Goal: Find specific page/section: Find specific page/section

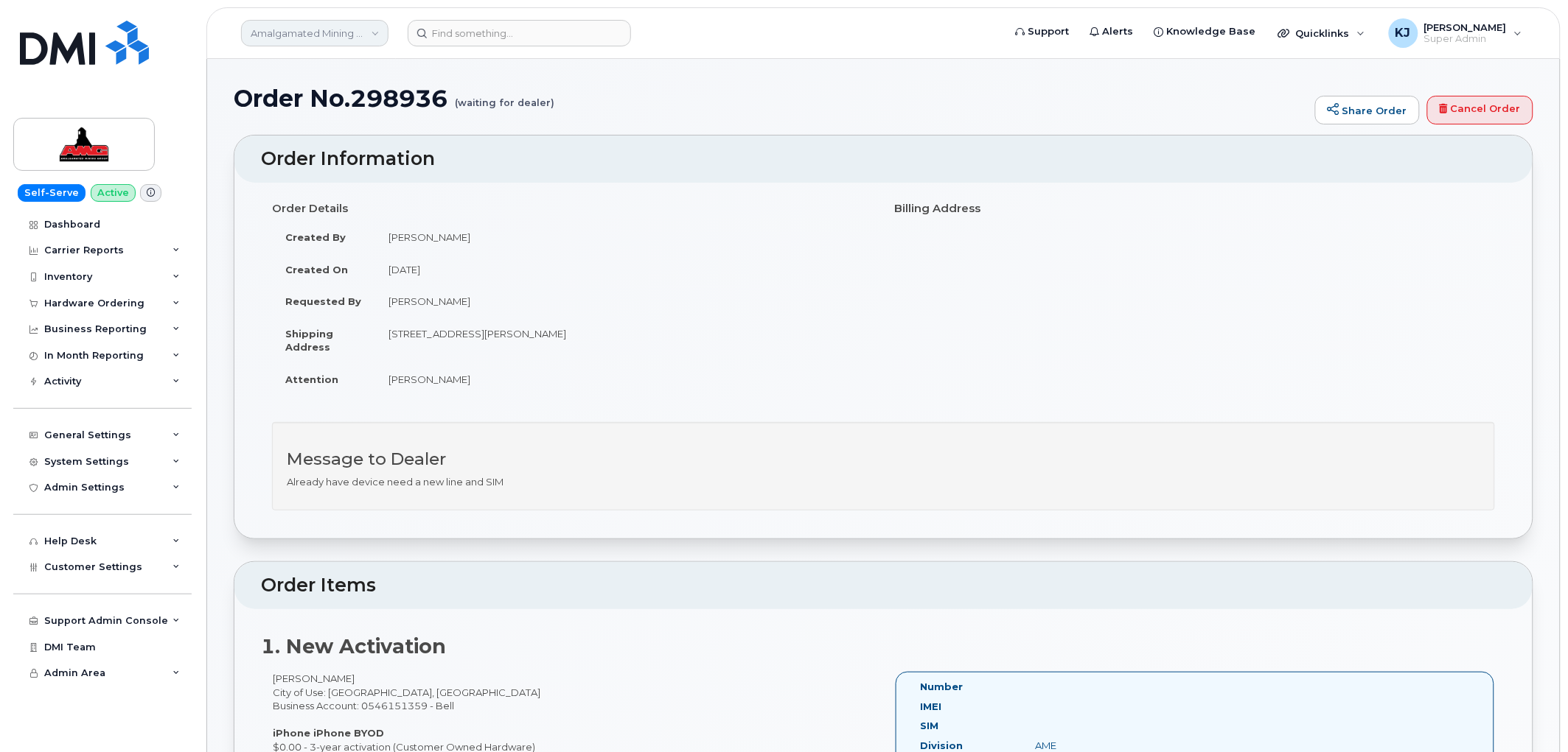
click at [330, 33] on link "Amalgamated Mining Group" at bounding box center [314, 33] width 147 height 27
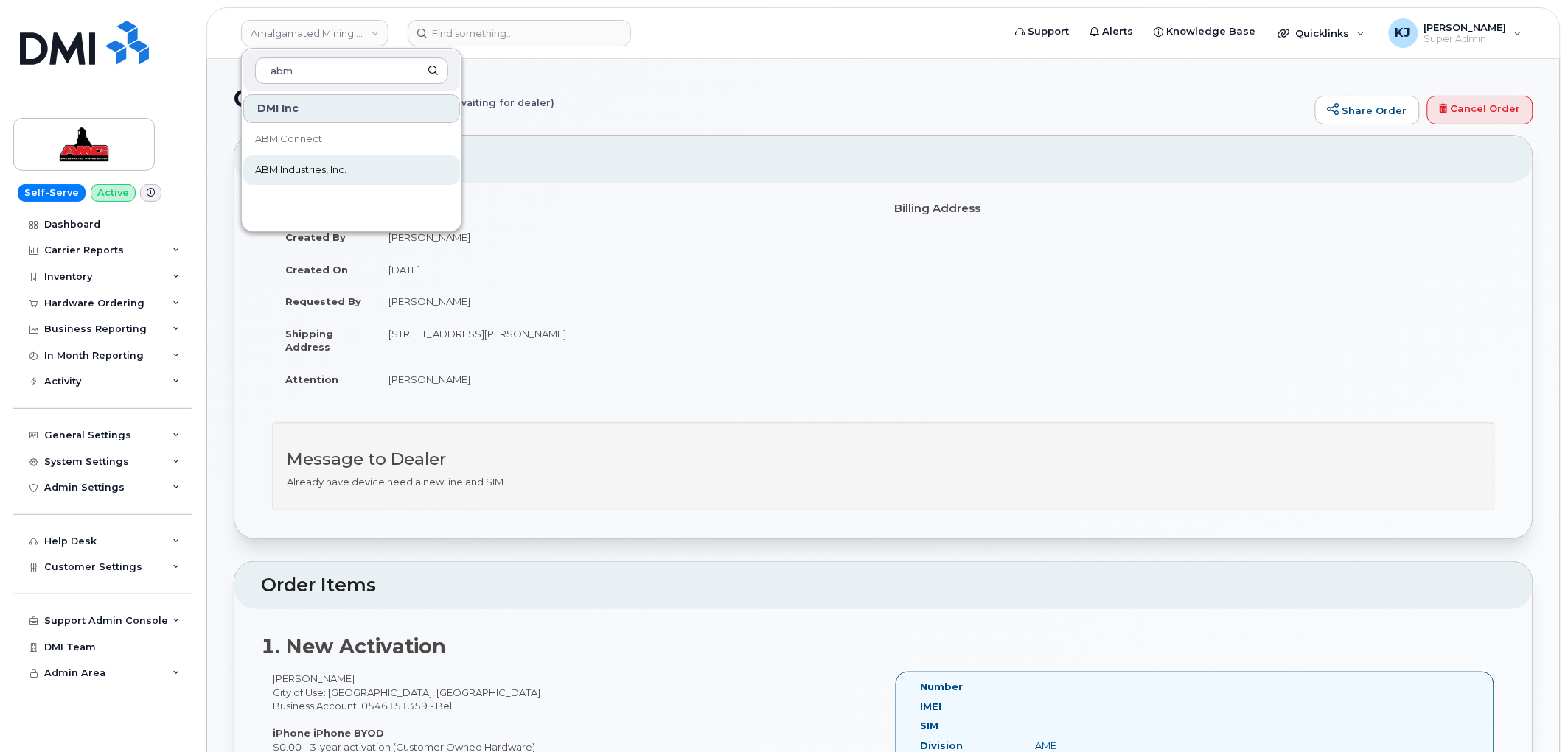
type input "abm"
click at [372, 179] on link "ABM Industries, Inc." at bounding box center [352, 170] width 217 height 29
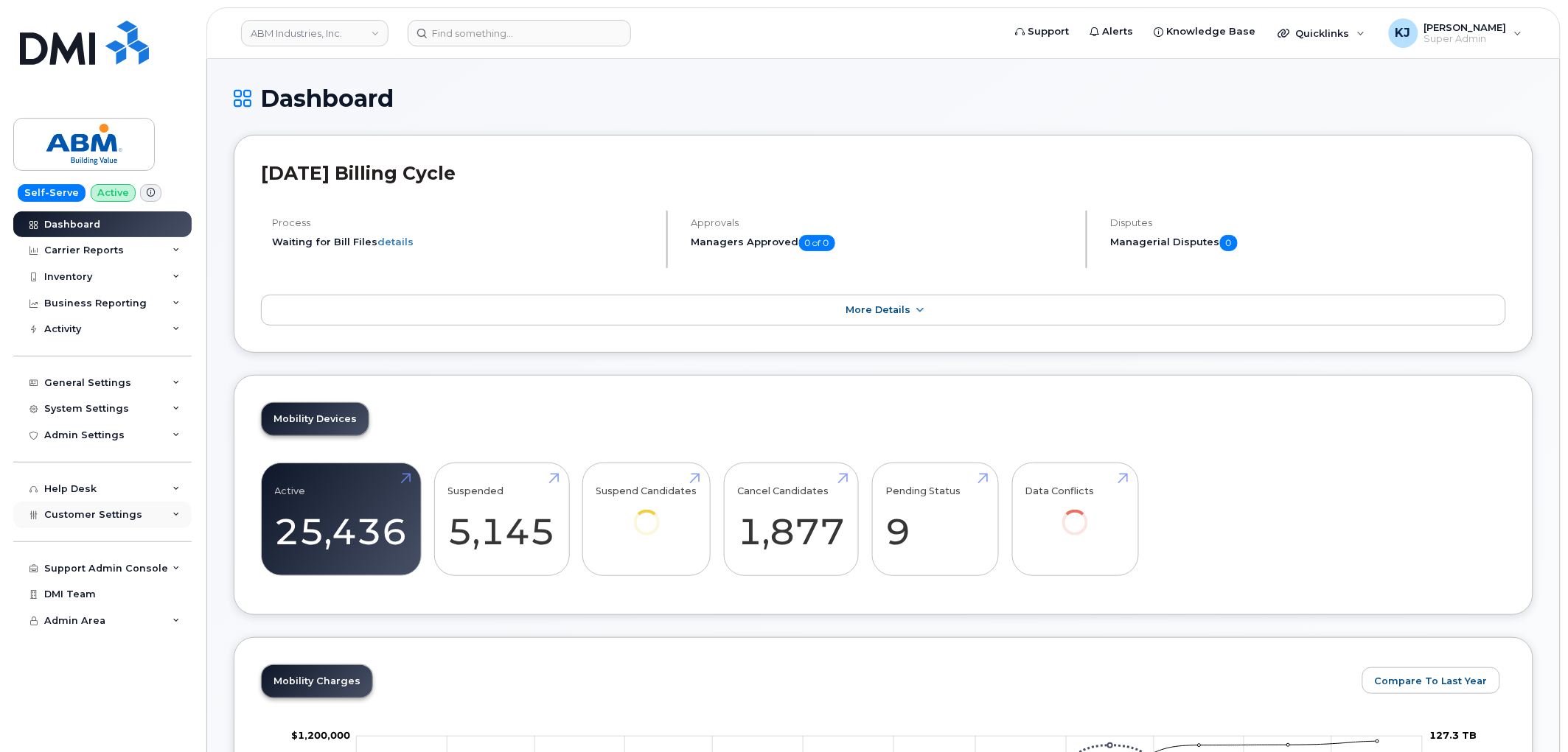
click at [158, 514] on div "Customer Settings" at bounding box center [102, 515] width 179 height 27
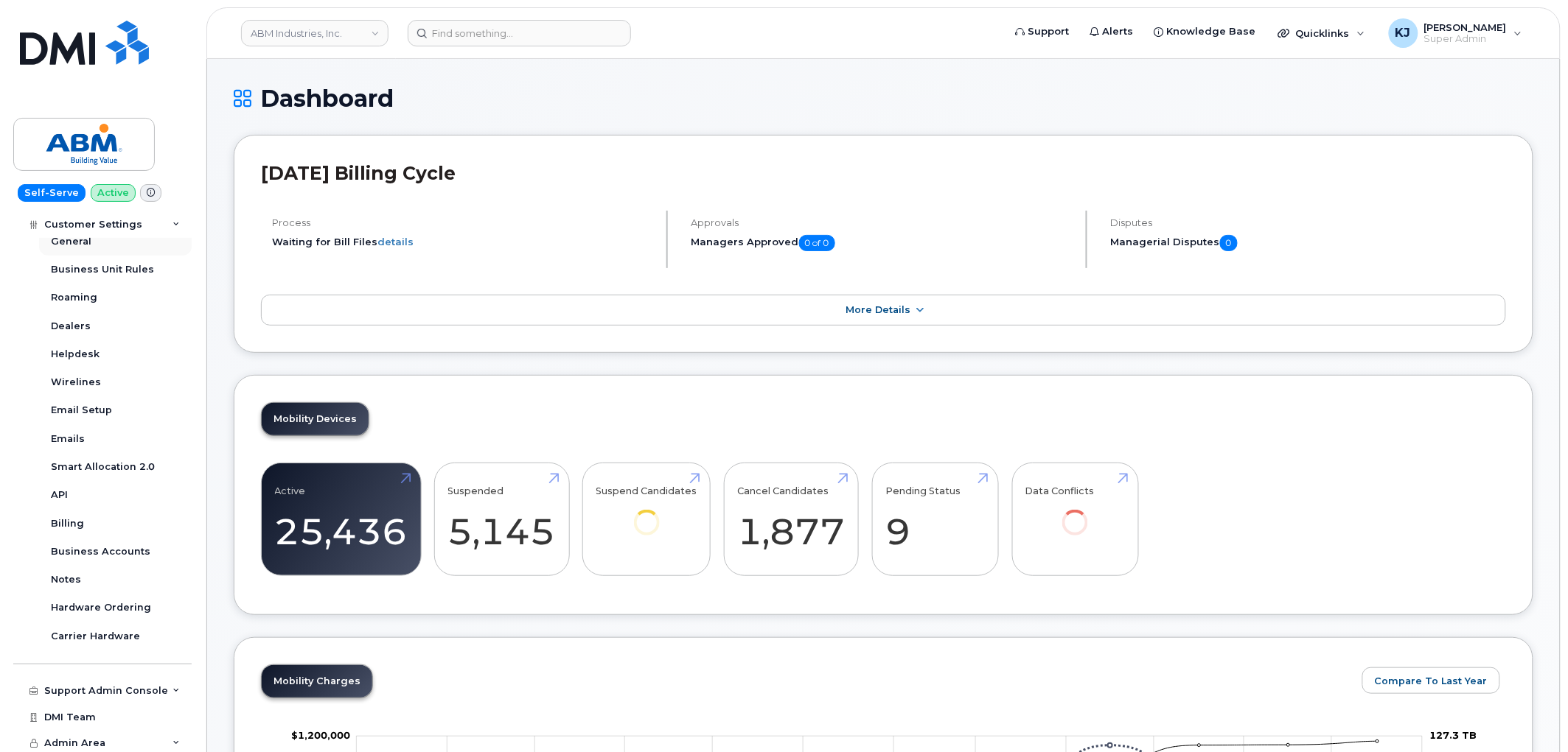
scroll to position [303, 0]
click at [124, 543] on div "Business Accounts" at bounding box center [101, 549] width 100 height 13
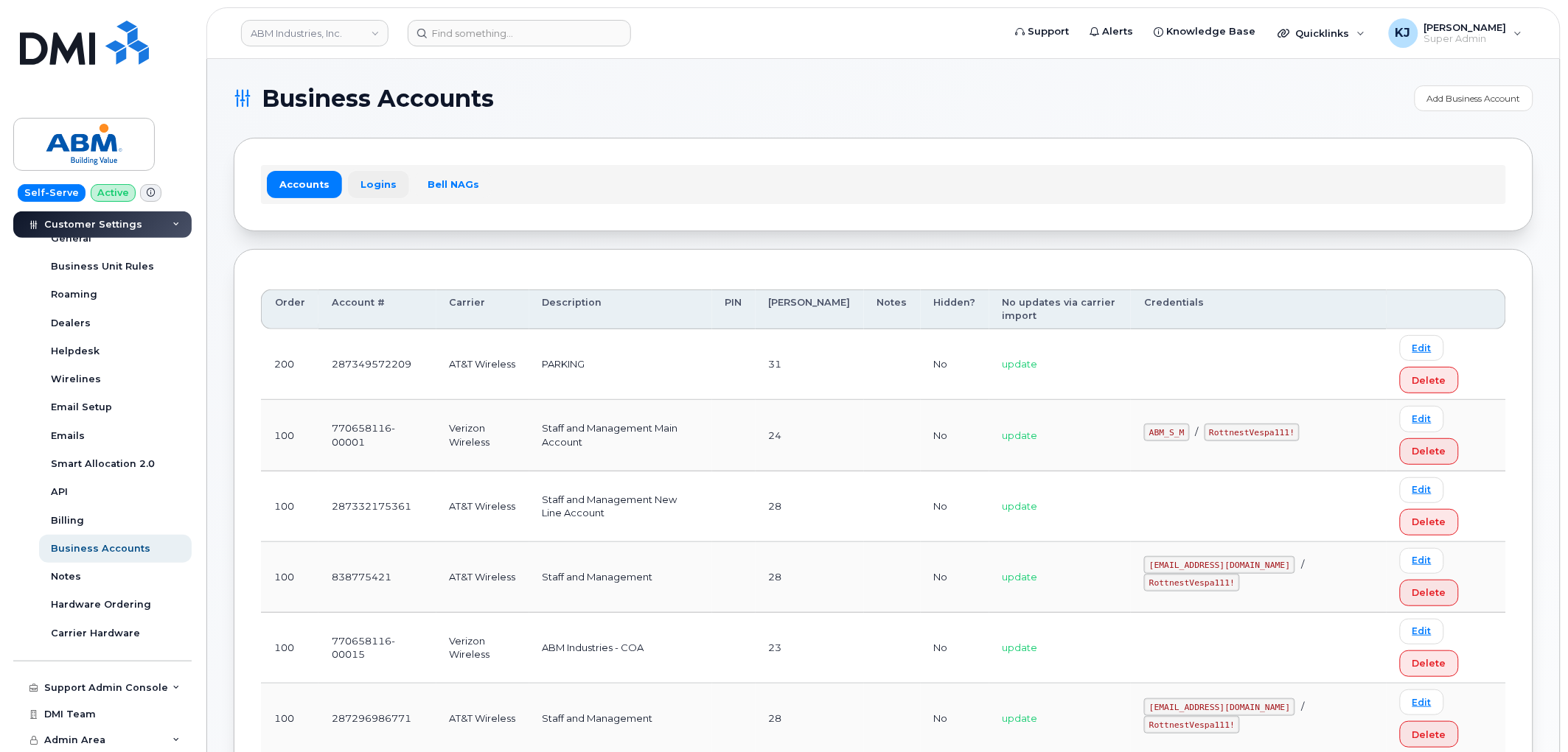
click at [369, 185] on link "Logins" at bounding box center [379, 184] width 62 height 27
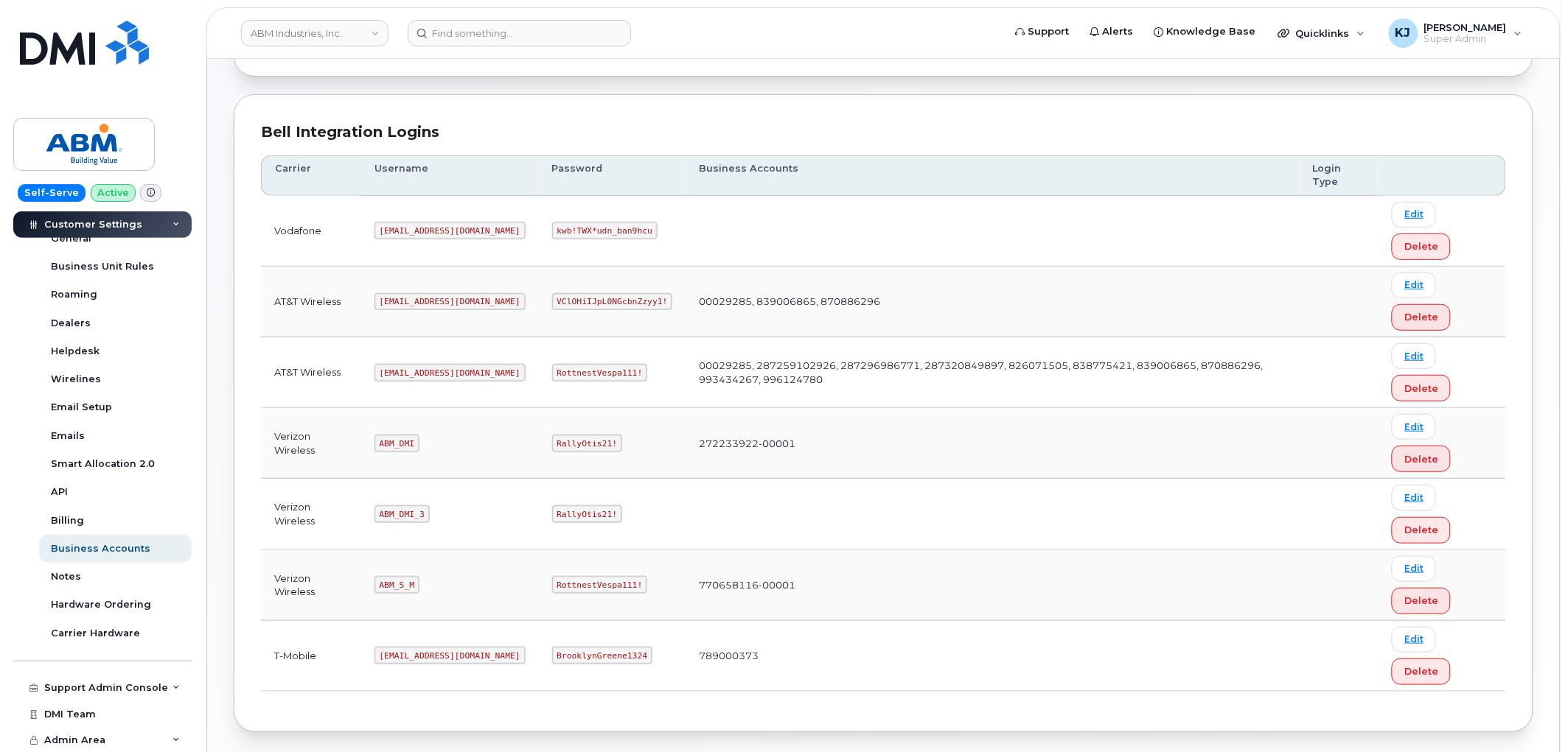
scroll to position [164, 0]
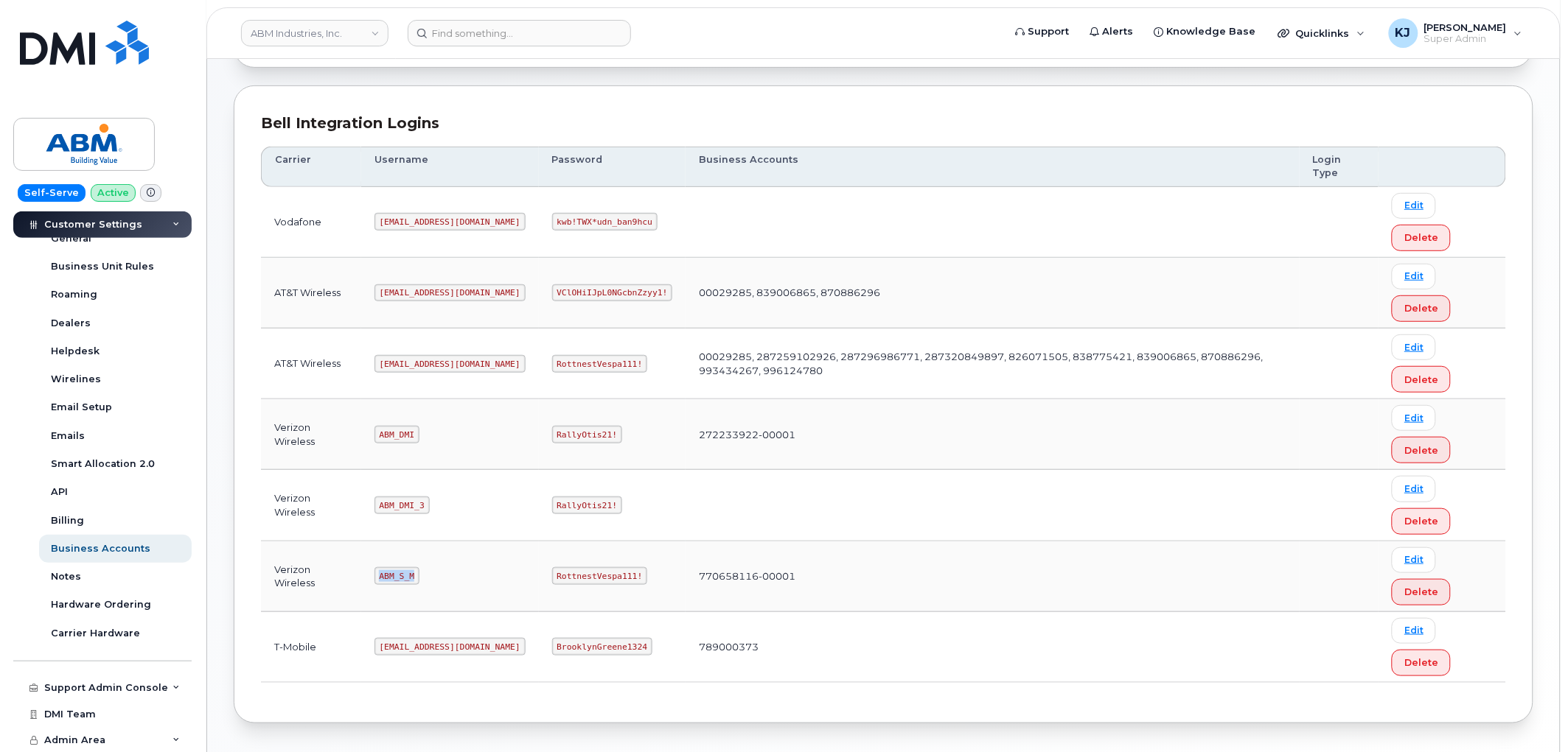
drag, startPoint x: 381, startPoint y: 573, endPoint x: 421, endPoint y: 579, distance: 40.4
click at [421, 579] on td "ABM_S_M" at bounding box center [451, 577] width 178 height 71
copy code "ABM_S_M"
drag, startPoint x: 505, startPoint y: 575, endPoint x: 583, endPoint y: 587, distance: 78.9
click at [583, 587] on td "RottnestVespa111!" at bounding box center [612, 577] width 147 height 71
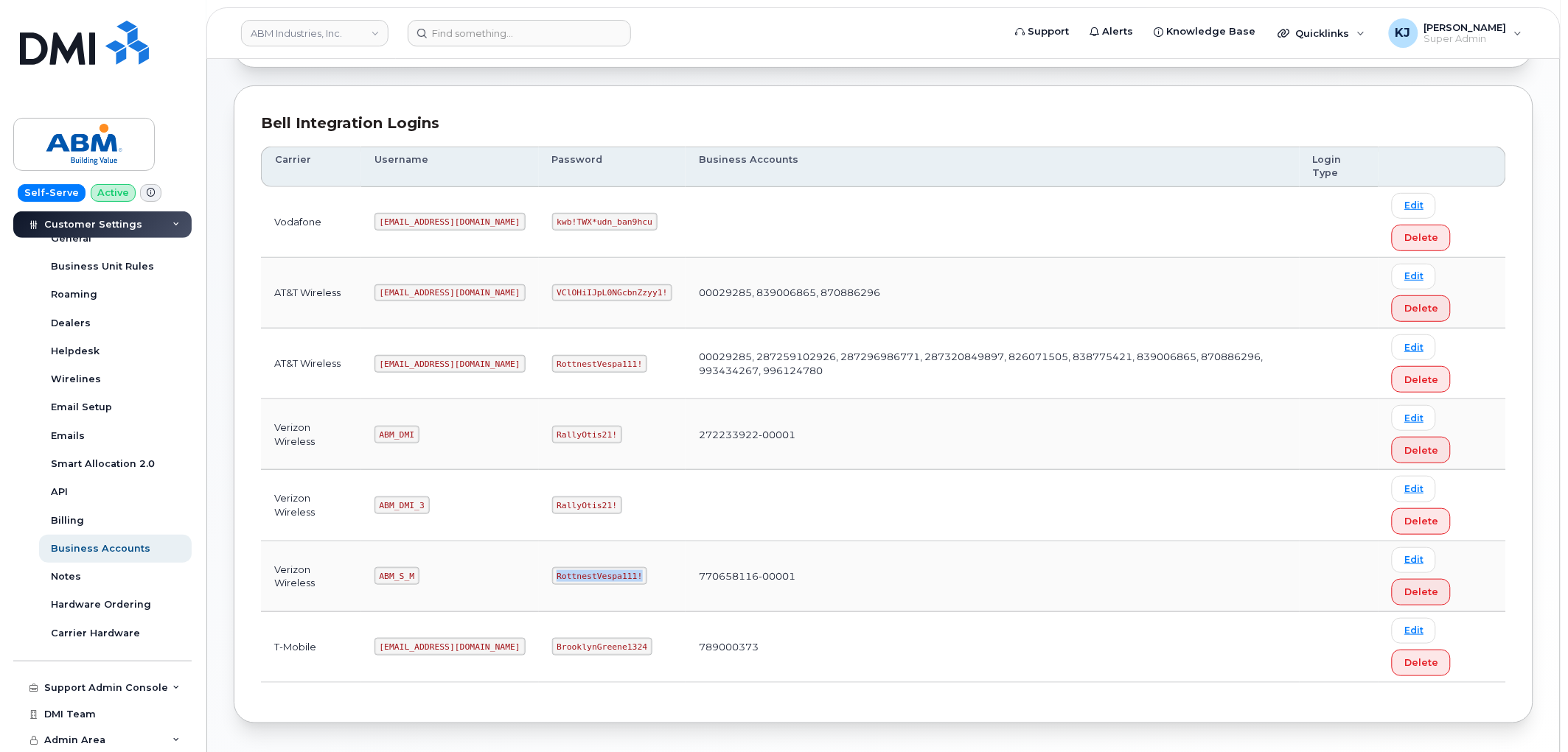
copy code "RottnestVespa111!"
drag, startPoint x: 379, startPoint y: 362, endPoint x: 452, endPoint y: 374, distance: 74.0
click at [452, 374] on td "abm@dminc.com" at bounding box center [451, 363] width 178 height 71
copy code "abm@dminc.com"
drag, startPoint x: 505, startPoint y: 364, endPoint x: 592, endPoint y: 371, distance: 87.3
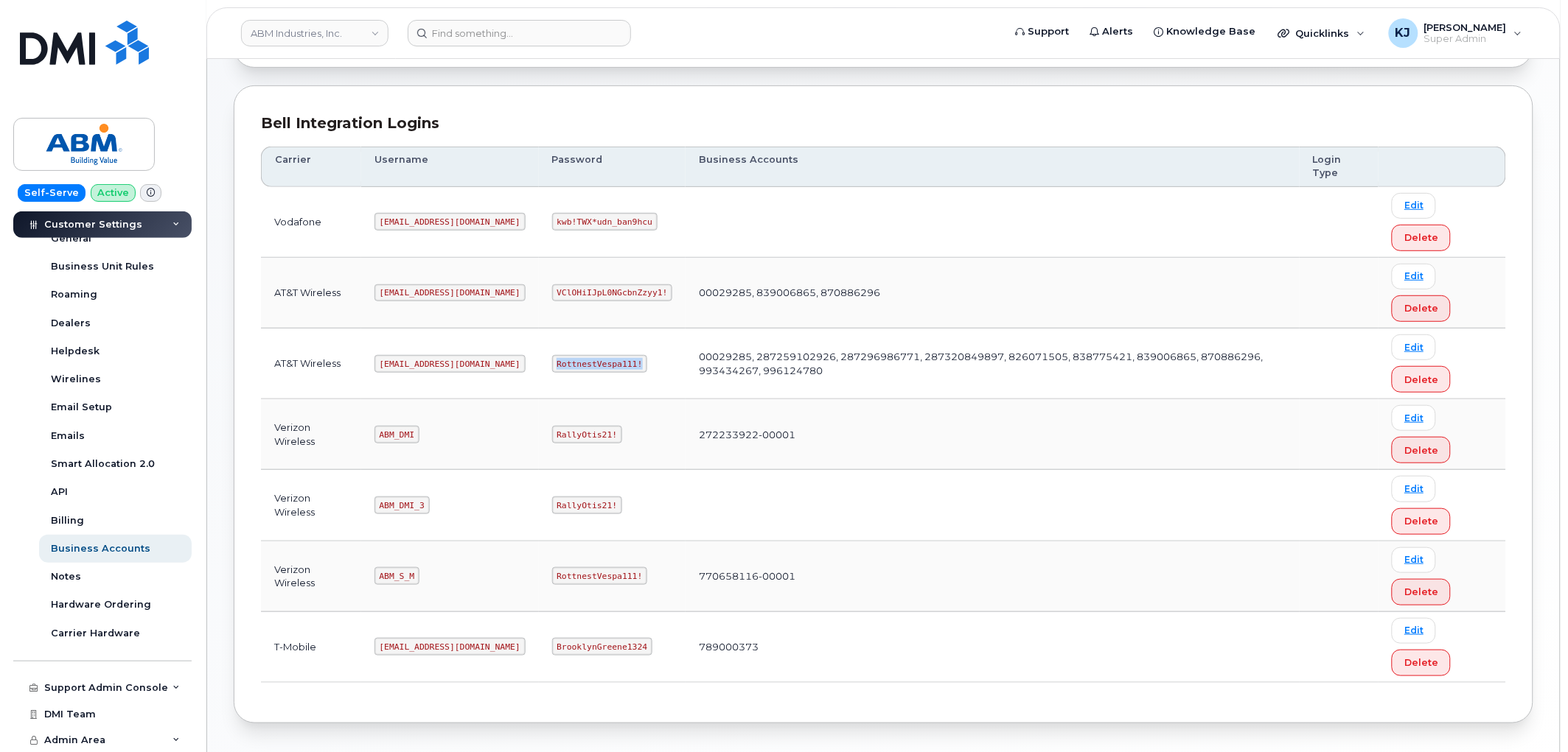
click at [592, 371] on td "RottnestVespa111!" at bounding box center [612, 363] width 147 height 71
copy code "RottnestVespa111!"
drag, startPoint x: 381, startPoint y: 576, endPoint x: 426, endPoint y: 580, distance: 45.2
click at [426, 580] on td "ABM_S_M" at bounding box center [451, 577] width 178 height 71
copy code "ABM_S_M"
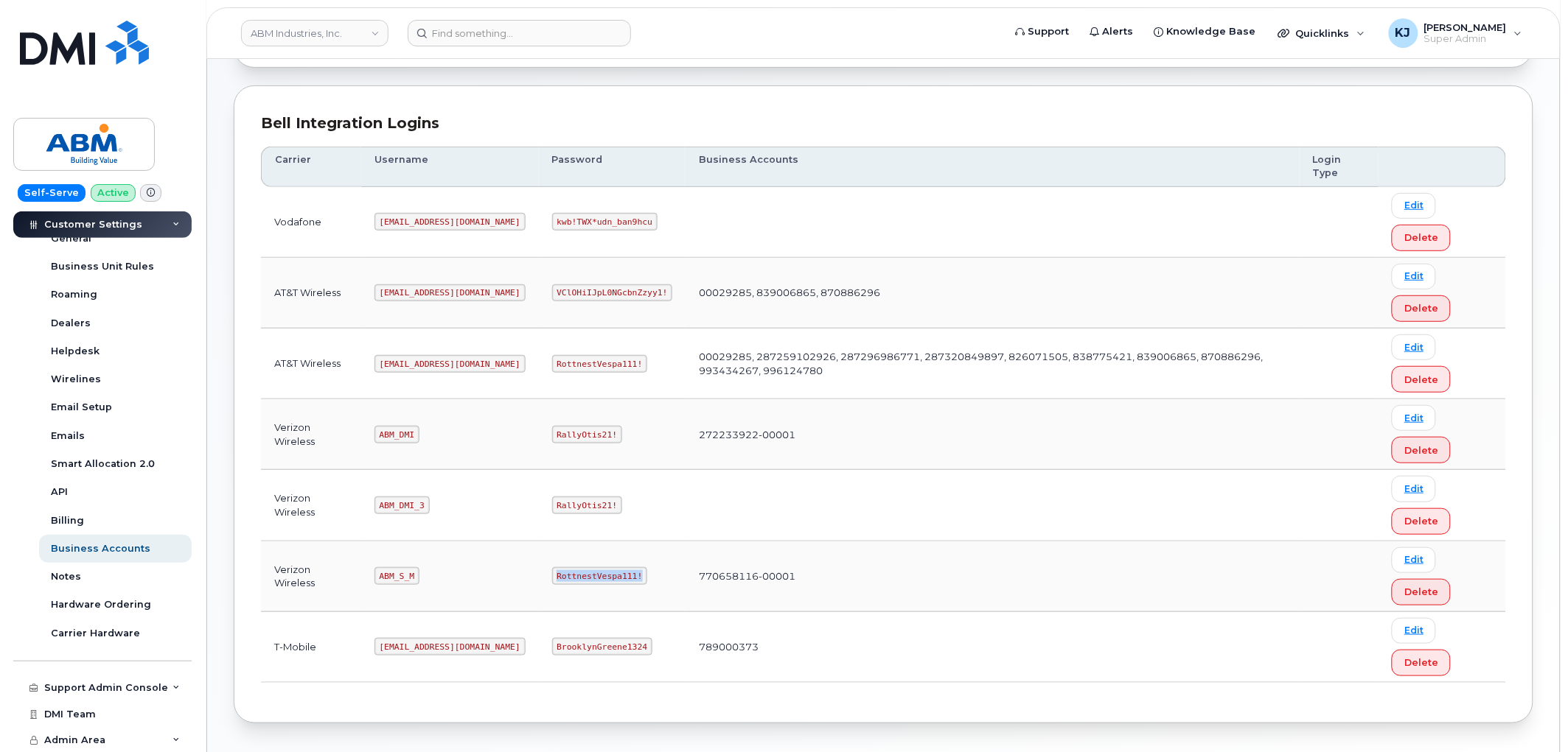
drag, startPoint x: 506, startPoint y: 579, endPoint x: 577, endPoint y: 587, distance: 71.4
click at [577, 587] on td "RottnestVespa111!" at bounding box center [612, 577] width 147 height 71
copy code "RottnestVespa111!"
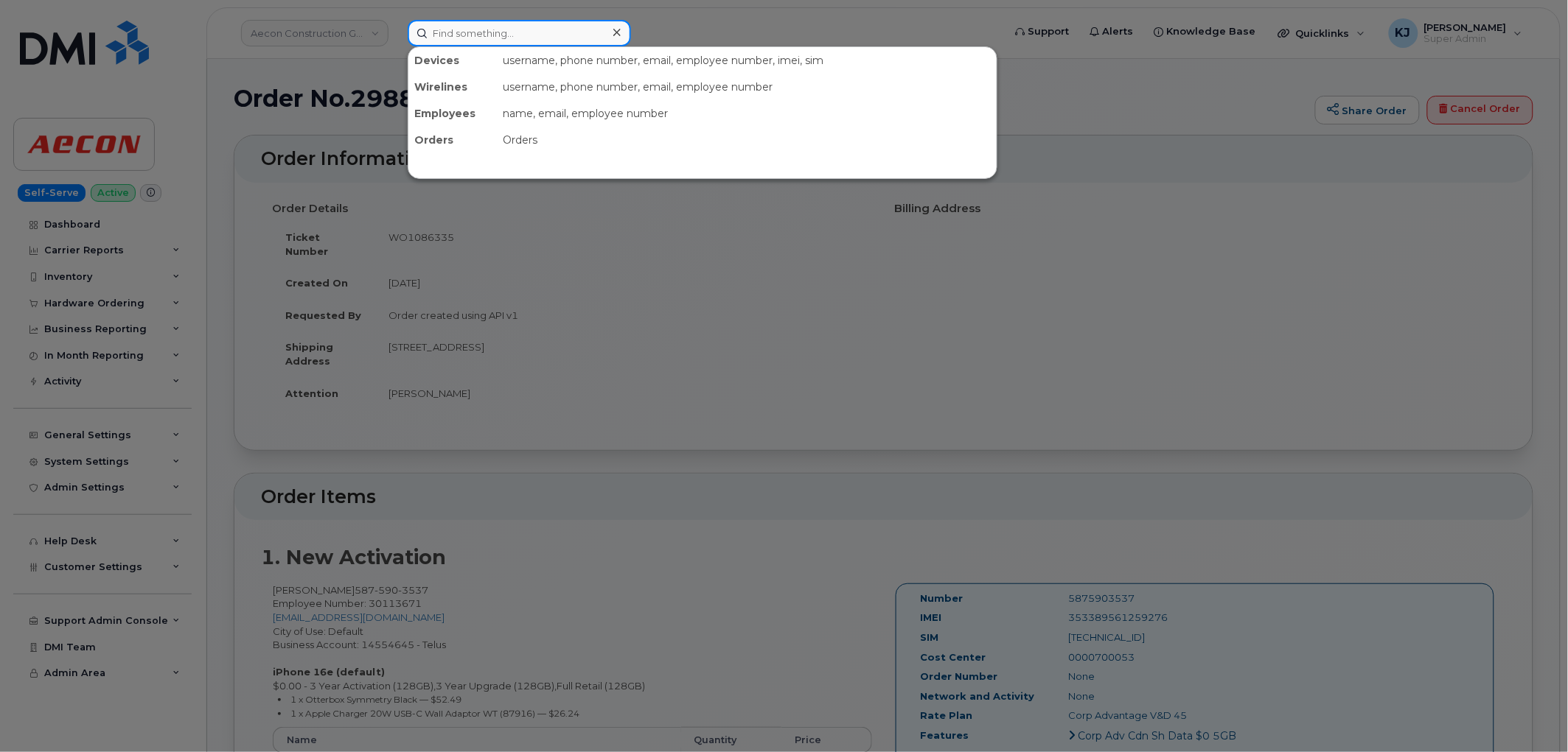
click at [517, 36] on input at bounding box center [519, 33] width 224 height 27
paste input "8103450271"
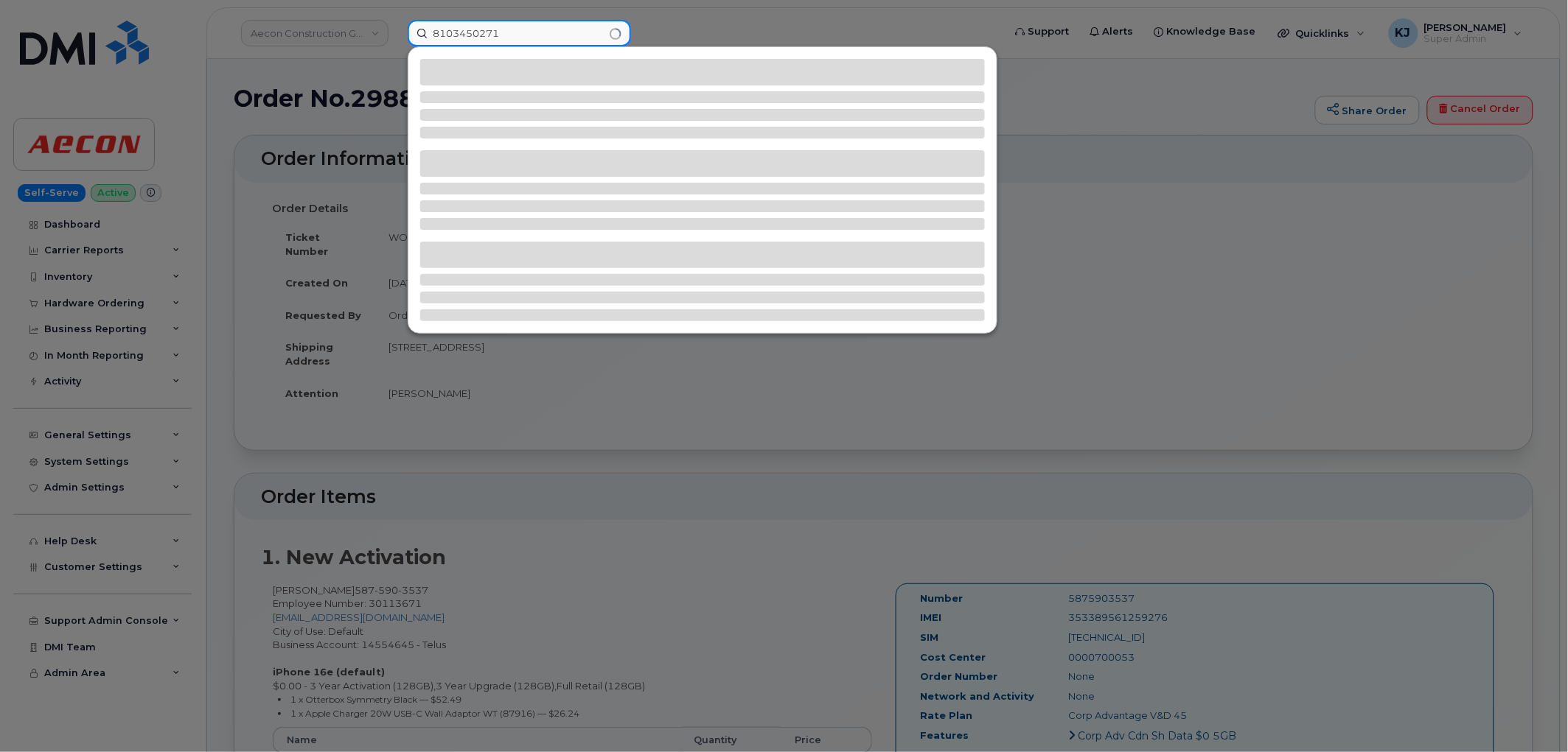
drag, startPoint x: 536, startPoint y: 37, endPoint x: 0, endPoint y: 36, distance: 536.0
click at [396, 36] on div "8103450271" at bounding box center [700, 33] width 609 height 27
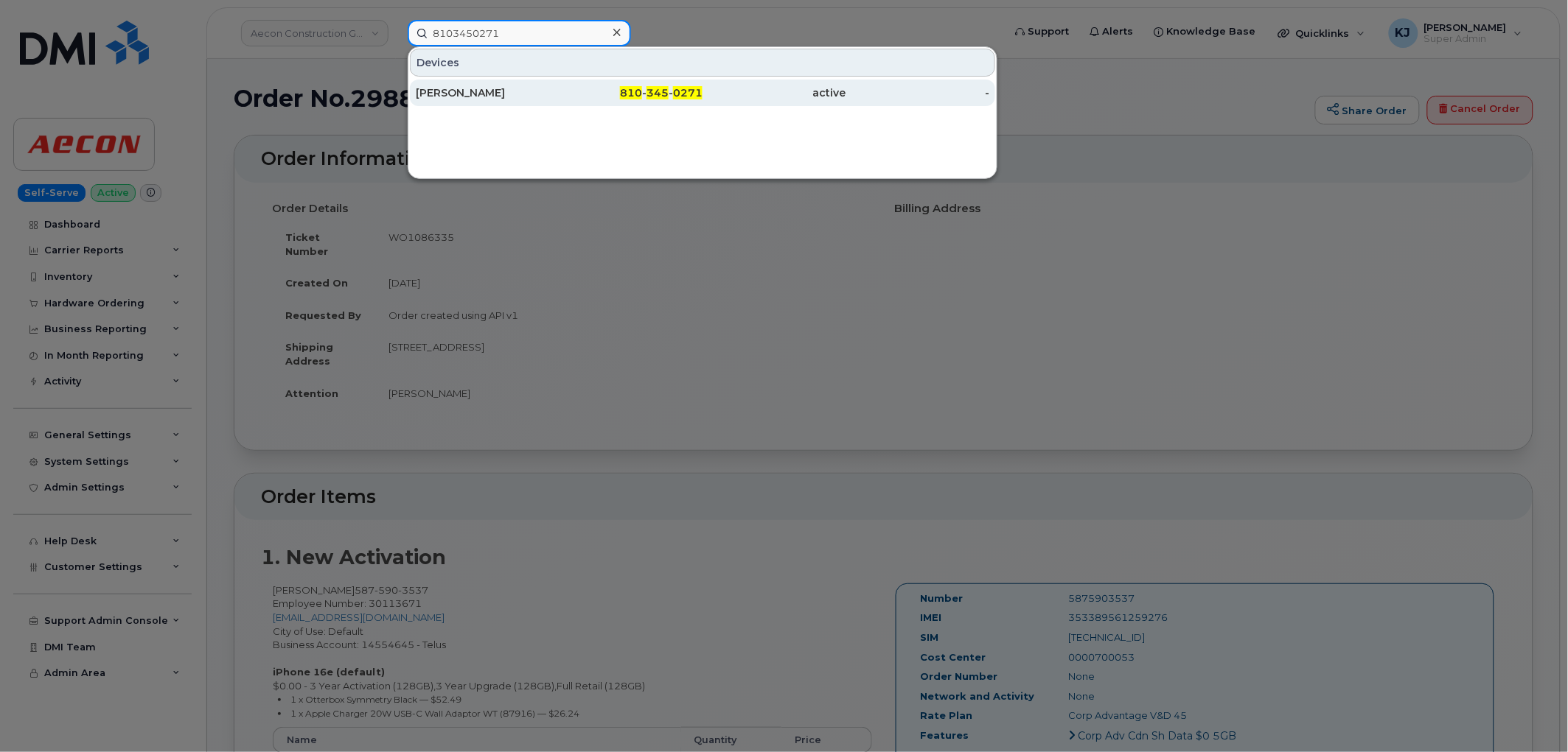
type input "8103450271"
click at [550, 93] on div "CURTIS TERBURGH" at bounding box center [487, 93] width 144 height 15
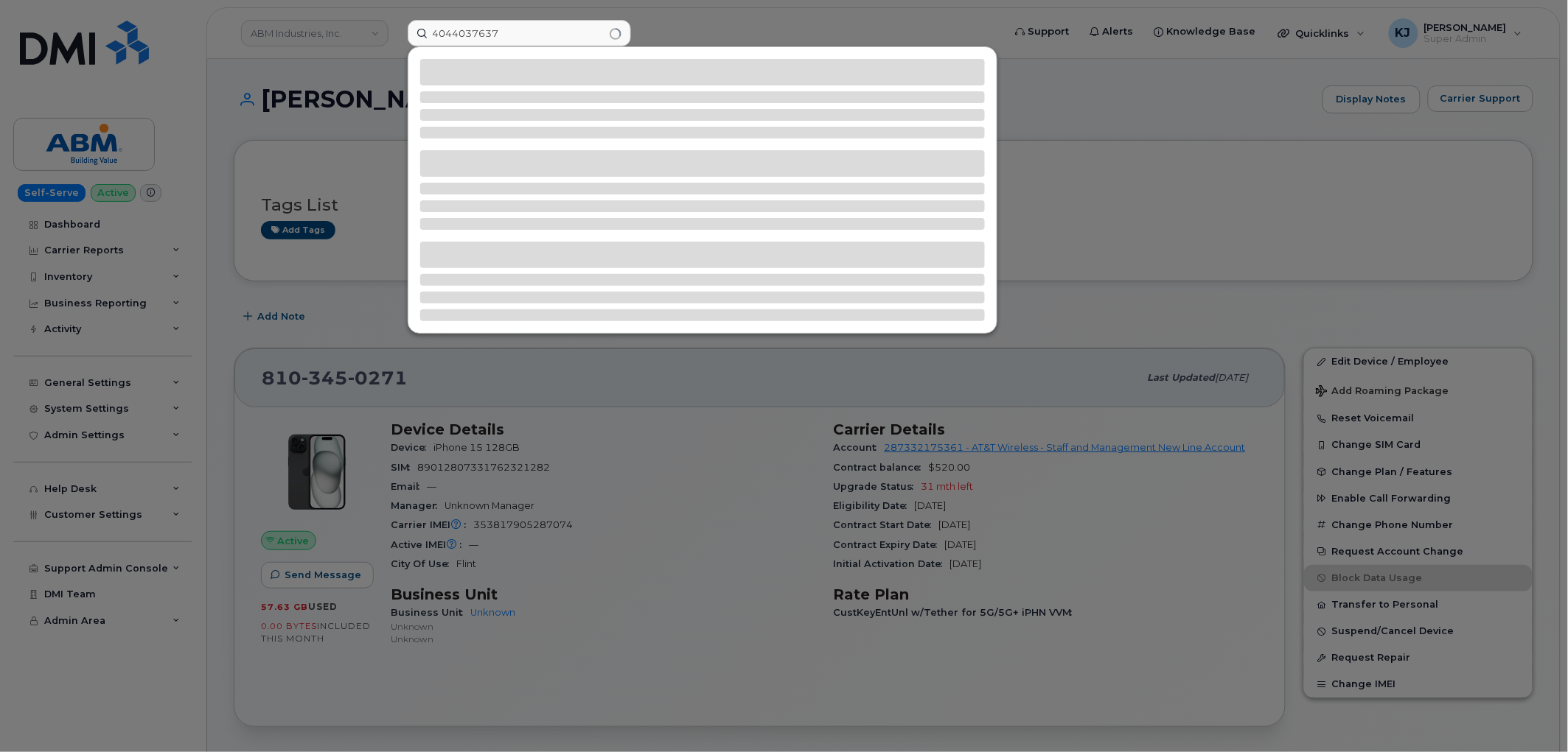
type input "4044037637"
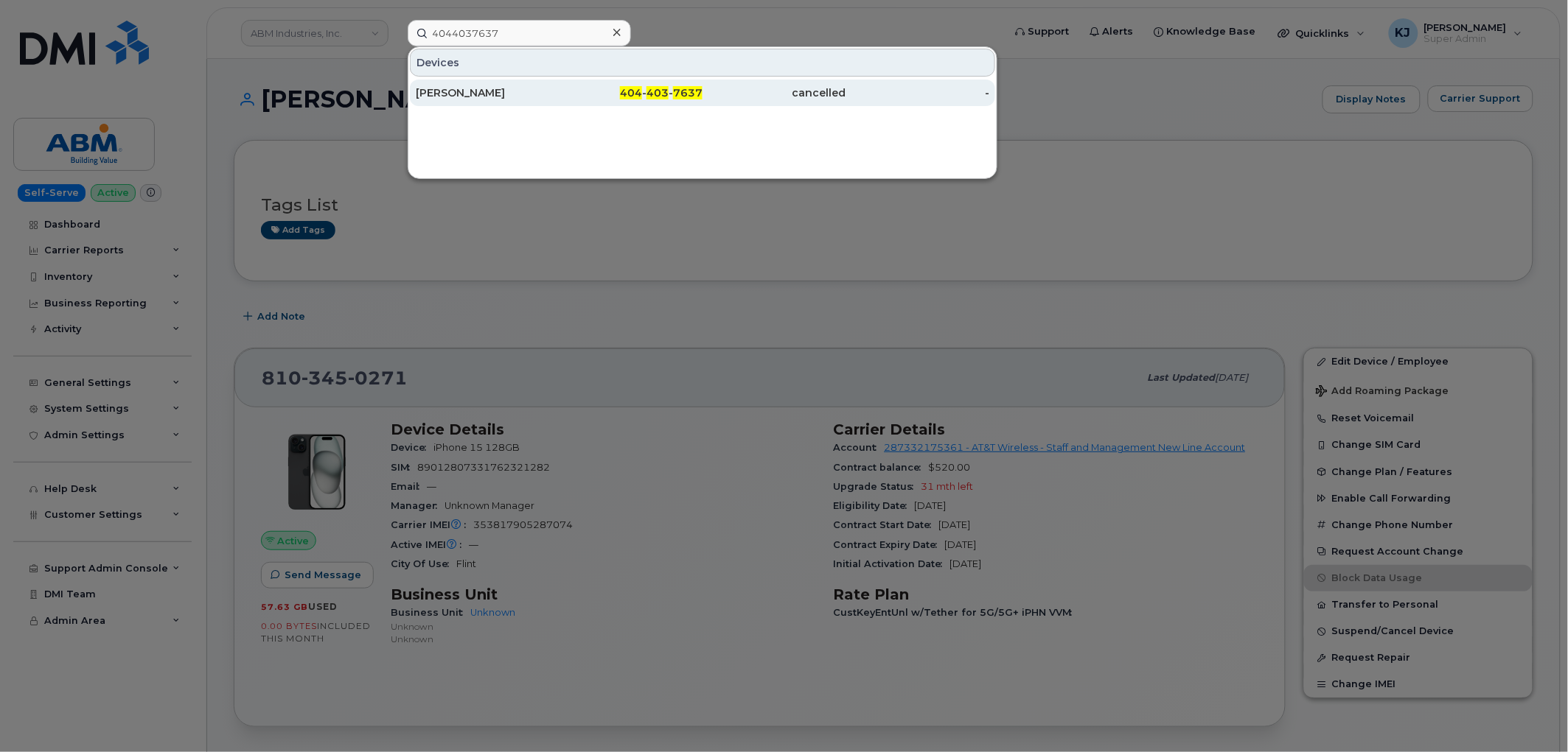
click at [560, 81] on div "[PERSON_NAME]" at bounding box center [631, 93] width 144 height 27
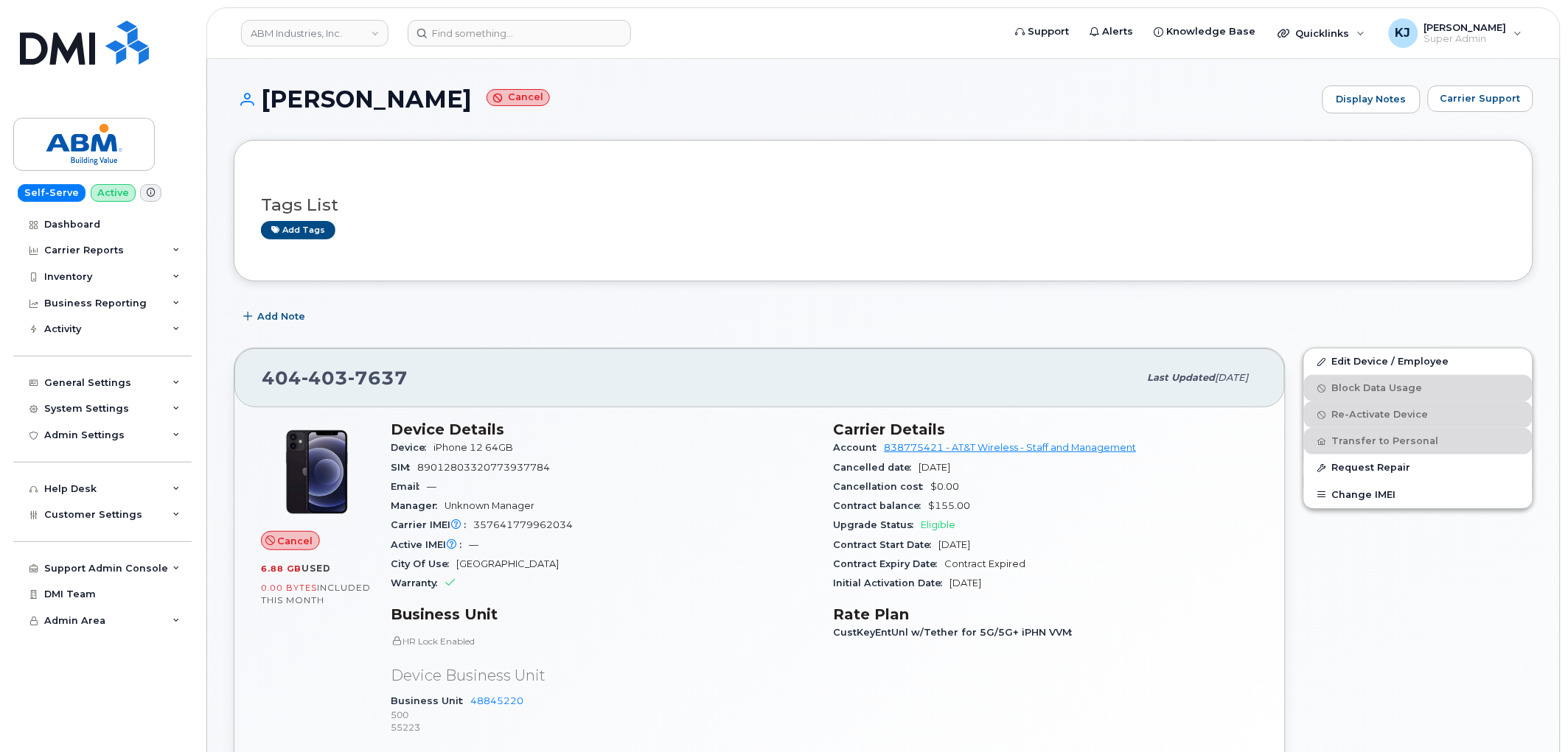
drag, startPoint x: 833, startPoint y: 433, endPoint x: 1087, endPoint y: 582, distance: 294.5
click at [1087, 582] on section "Carrier Details Account 838775421 - AT&T Wireless - Staff and Management Cancel…" at bounding box center [1047, 507] width 426 height 173
copy section "Carrier Details Account 838775421 - AT&T Wireless - Staff and Management Cancel…"
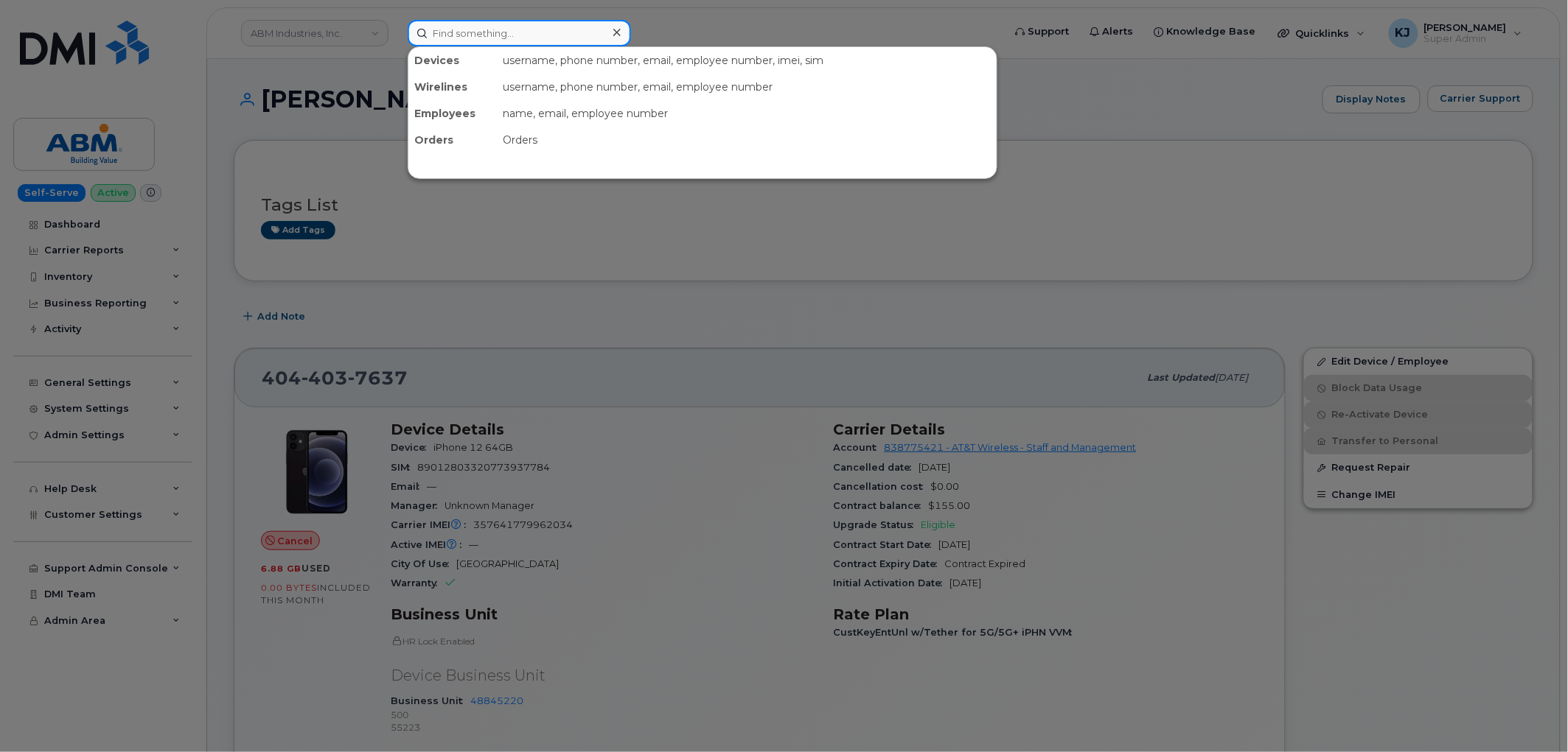
click at [510, 34] on input at bounding box center [519, 33] width 224 height 27
paste input "9048559807"
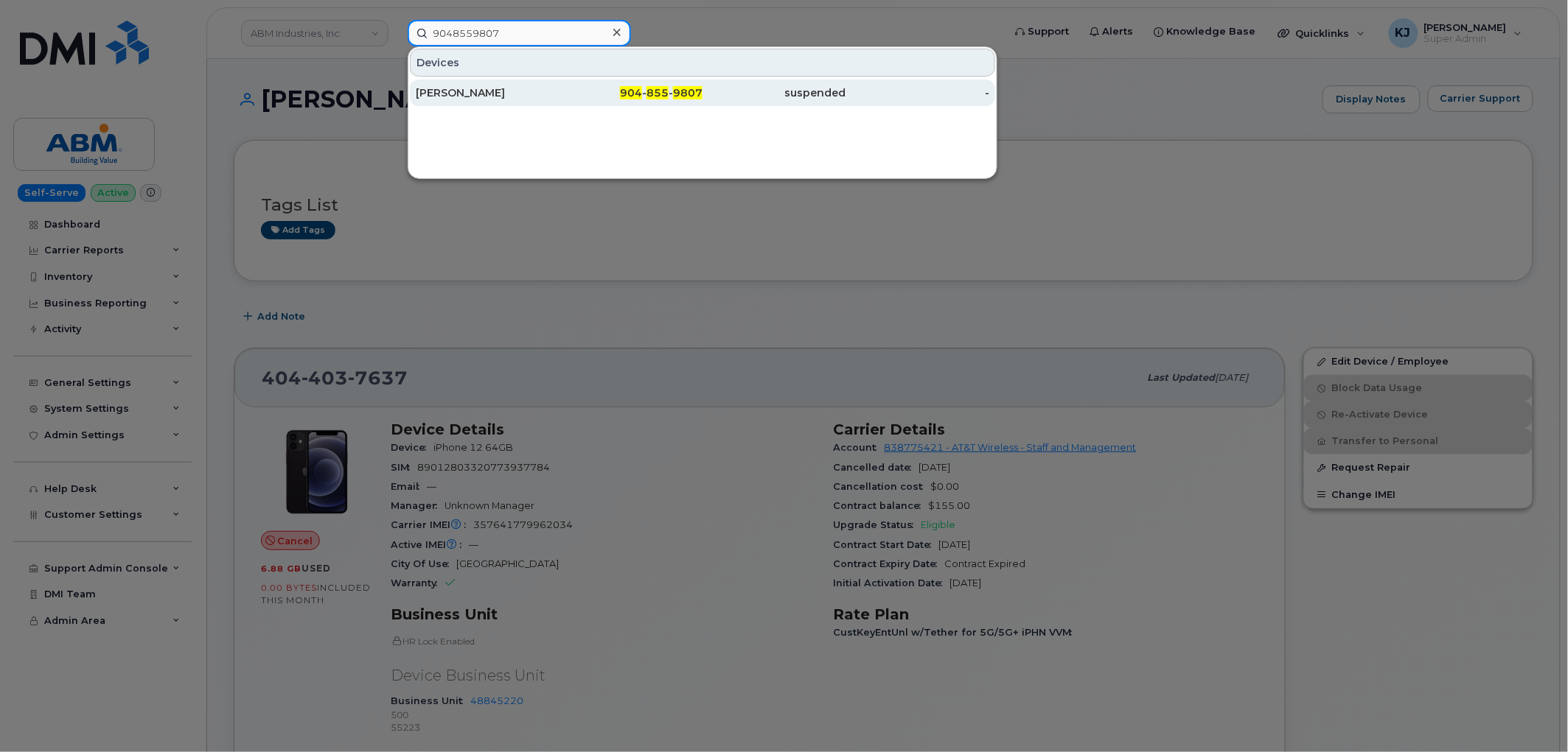
type input "9048559807"
click at [560, 101] on div "TODD HOOVER" at bounding box center [631, 93] width 144 height 27
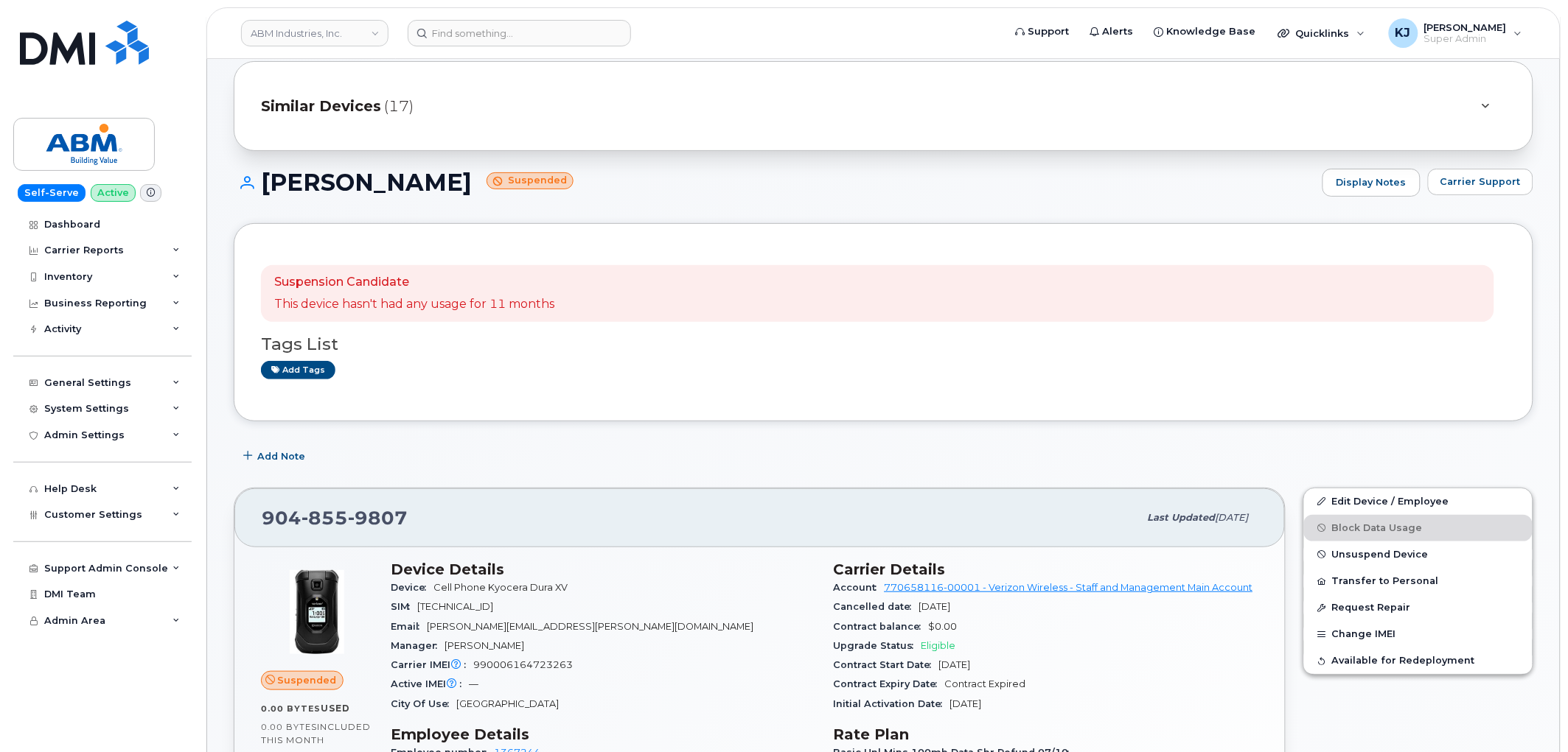
scroll to position [81, 0]
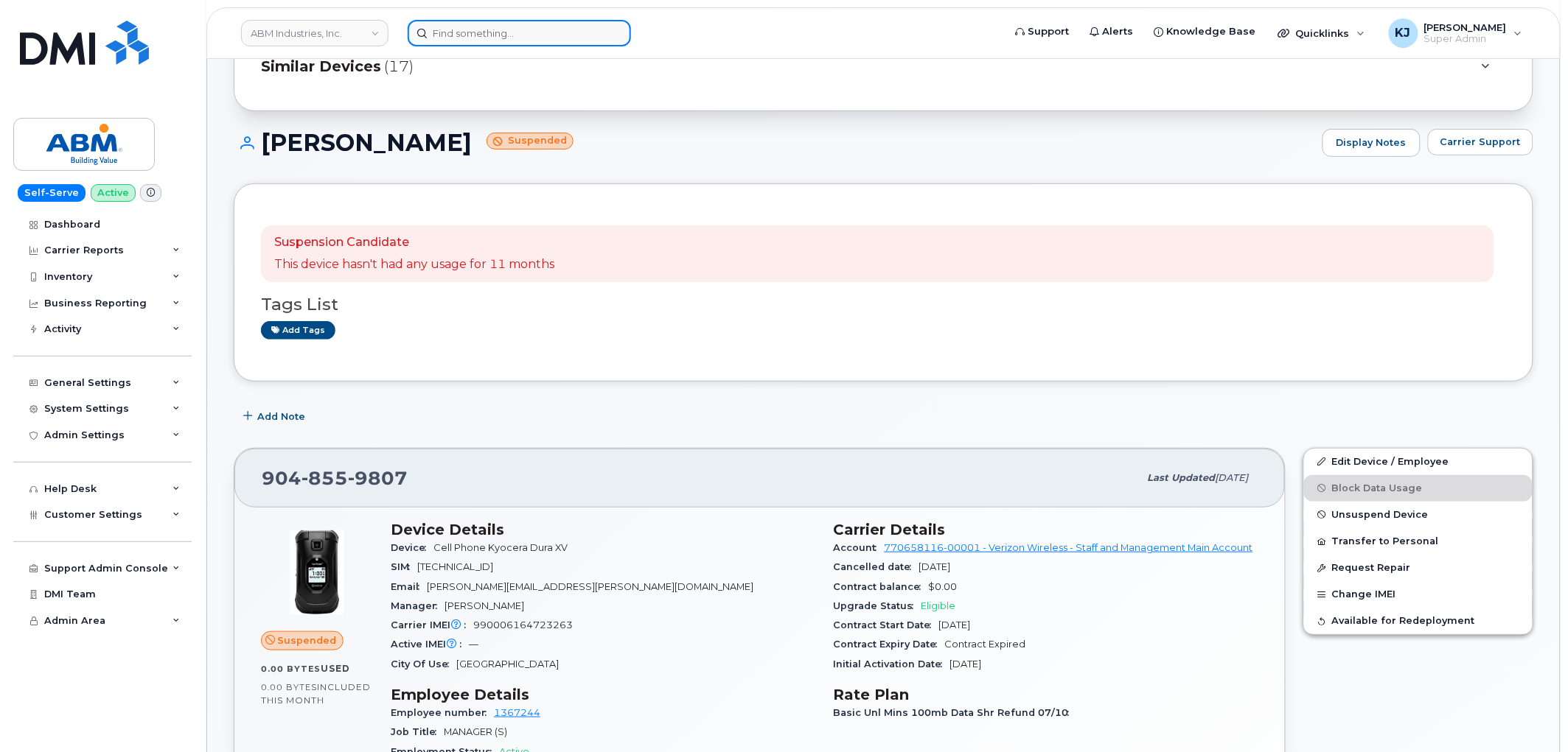
click at [524, 29] on input at bounding box center [519, 33] width 224 height 27
paste input "7867863729"
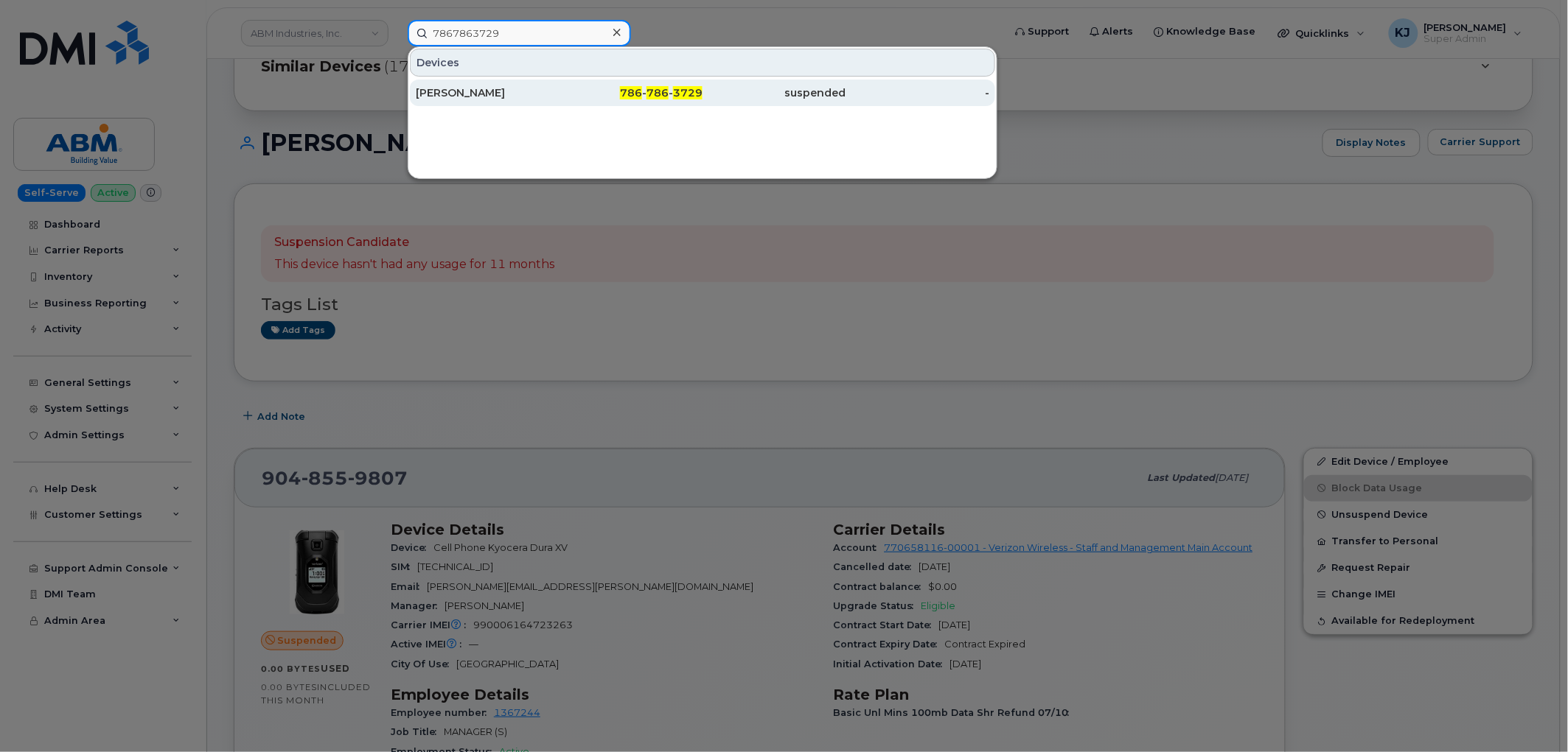
type input "7867863729"
click at [680, 93] on span "3729" at bounding box center [688, 93] width 29 height 13
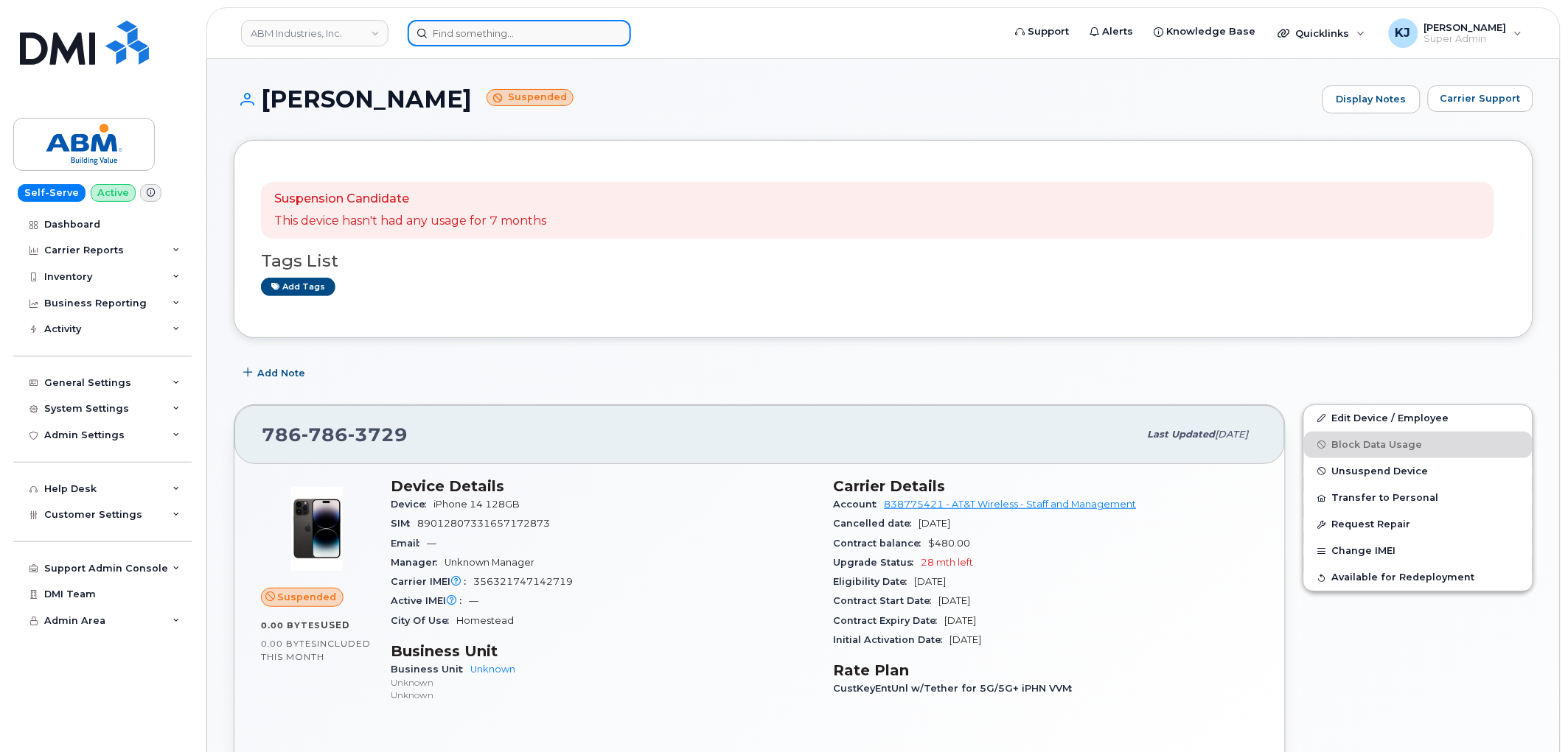
click at [535, 25] on input at bounding box center [519, 33] width 224 height 27
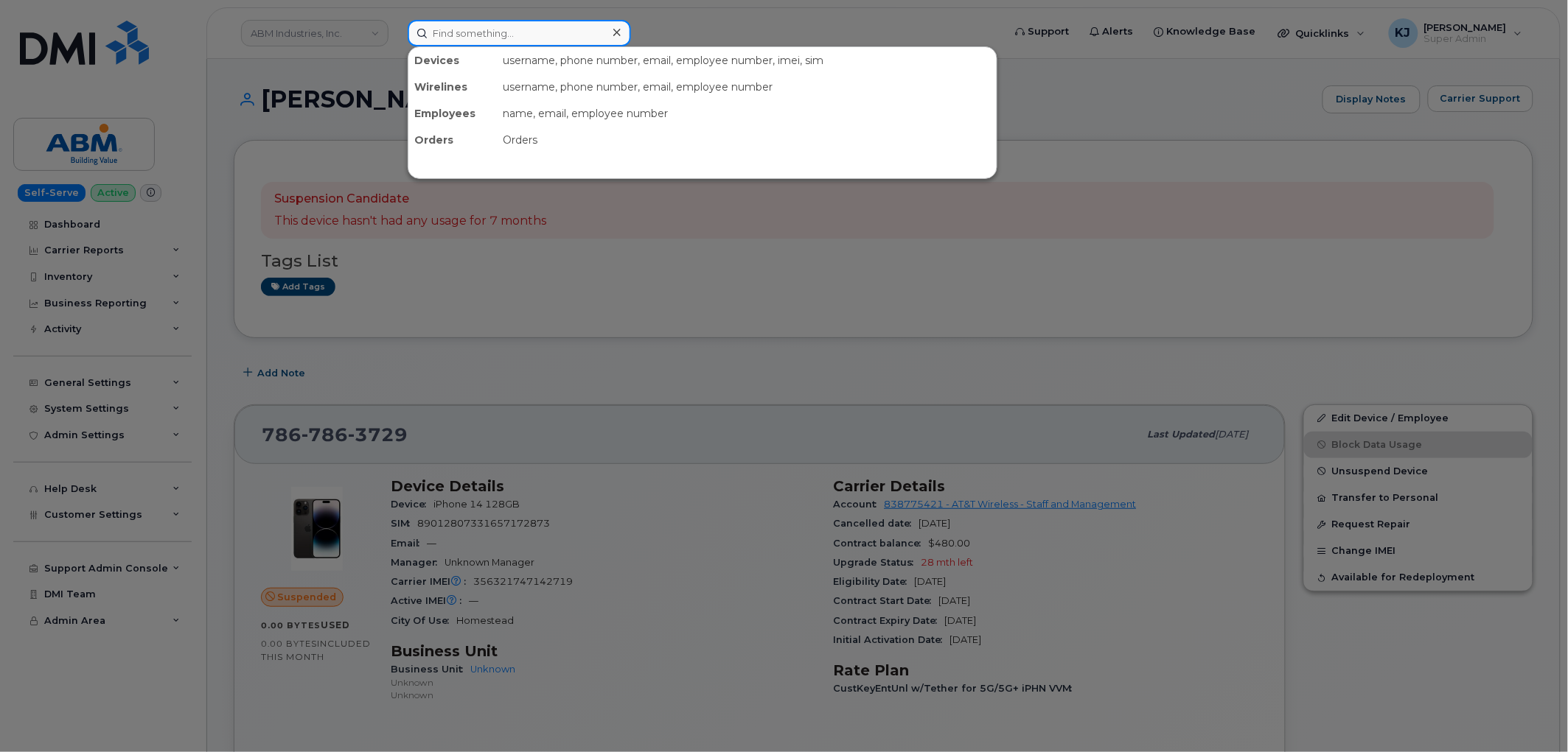
paste input "5715059879"
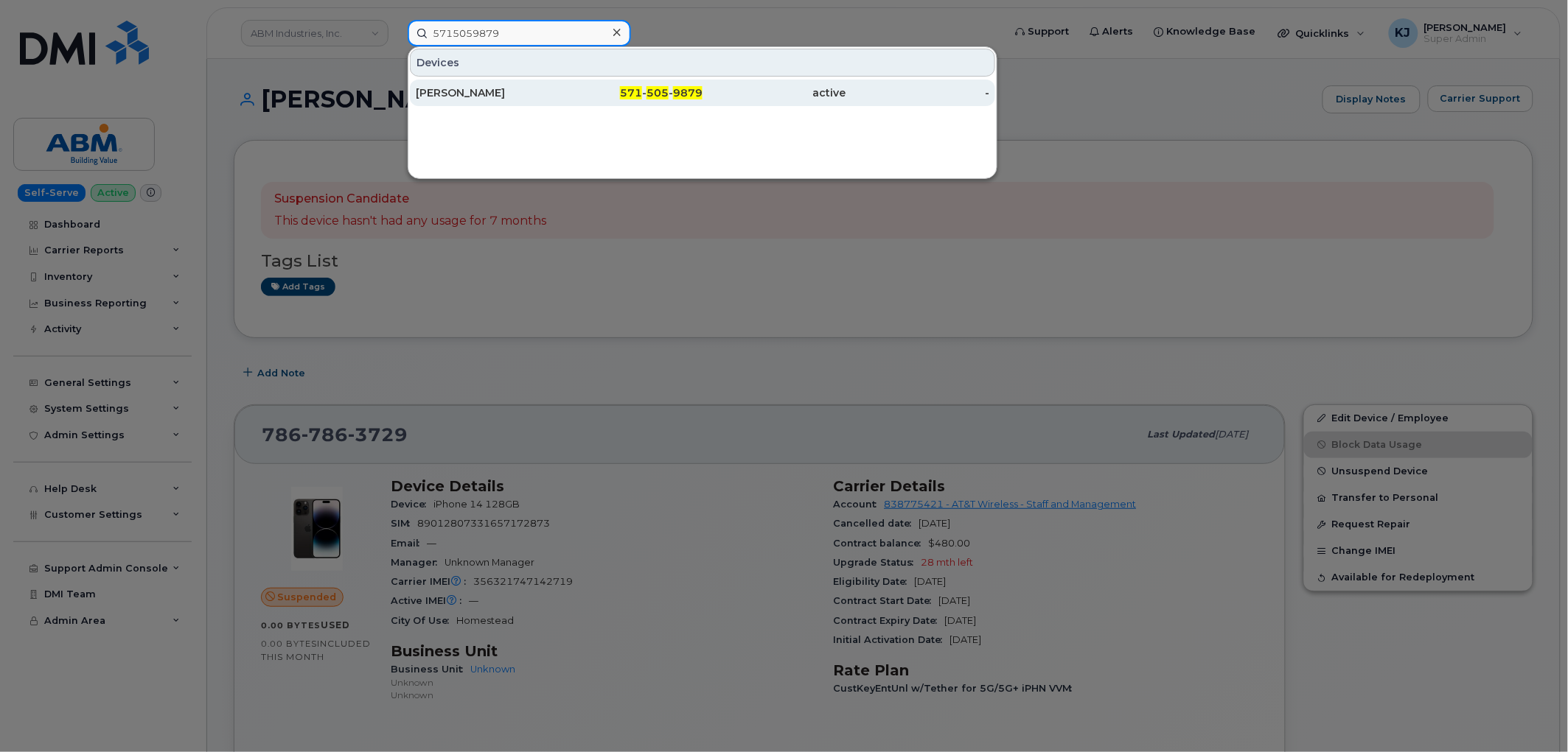
type input "5715059879"
click at [628, 93] on span "571" at bounding box center [631, 93] width 22 height 13
